Goal: Communication & Community: Participate in discussion

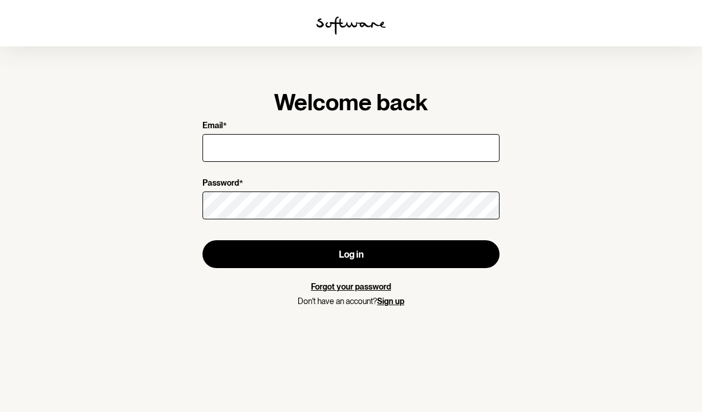
type input "[EMAIL_ADDRESS][DOMAIN_NAME]"
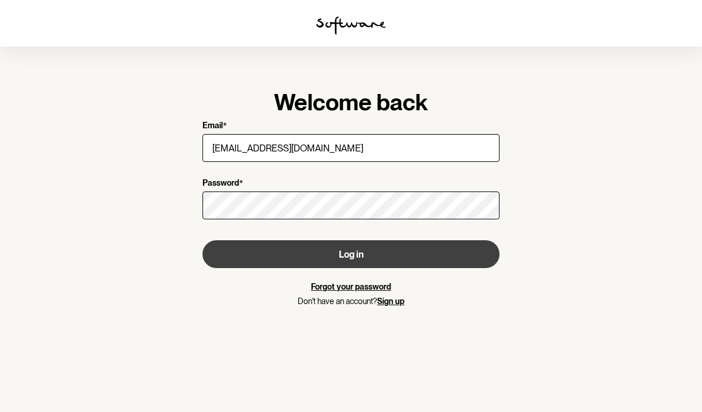
click at [433, 258] on button "Log in" at bounding box center [350, 254] width 297 height 28
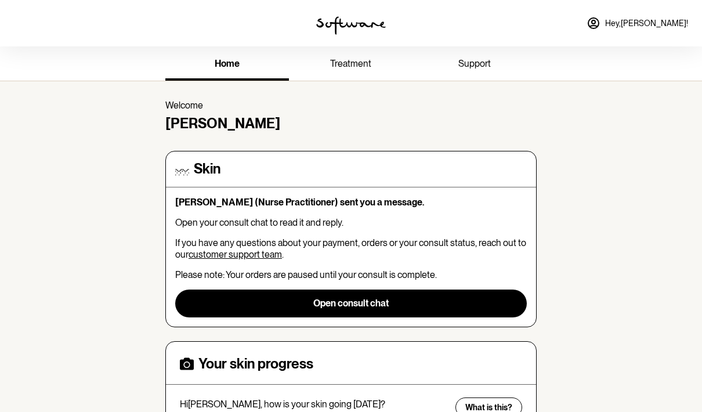
click at [444, 303] on button "Open consult chat" at bounding box center [351, 303] width 352 height 28
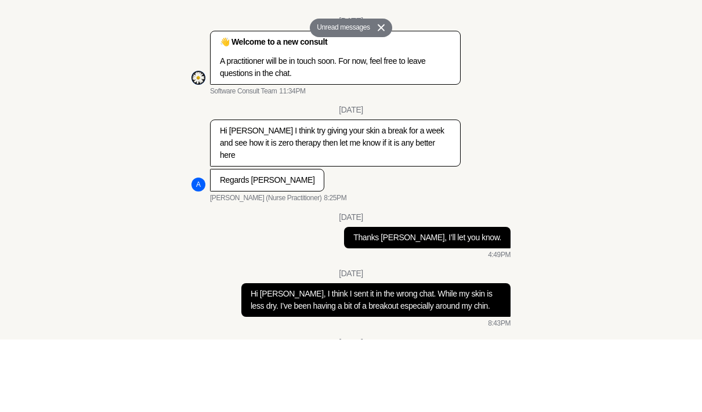
scroll to position [2634, 0]
type textarea "Sounds Good!"
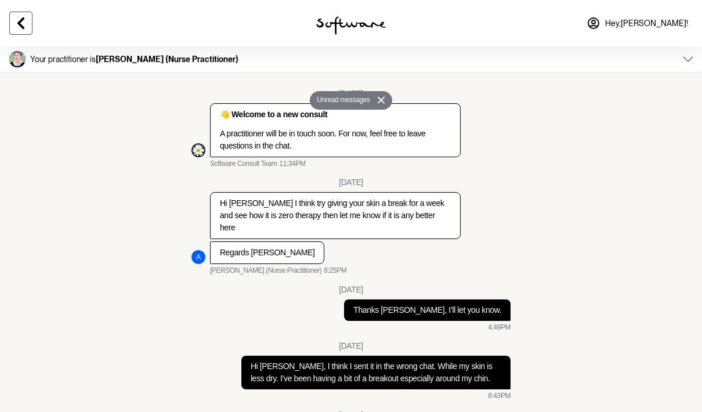
click at [28, 26] on button at bounding box center [20, 23] width 23 height 23
